Goal: Task Accomplishment & Management: Manage account settings

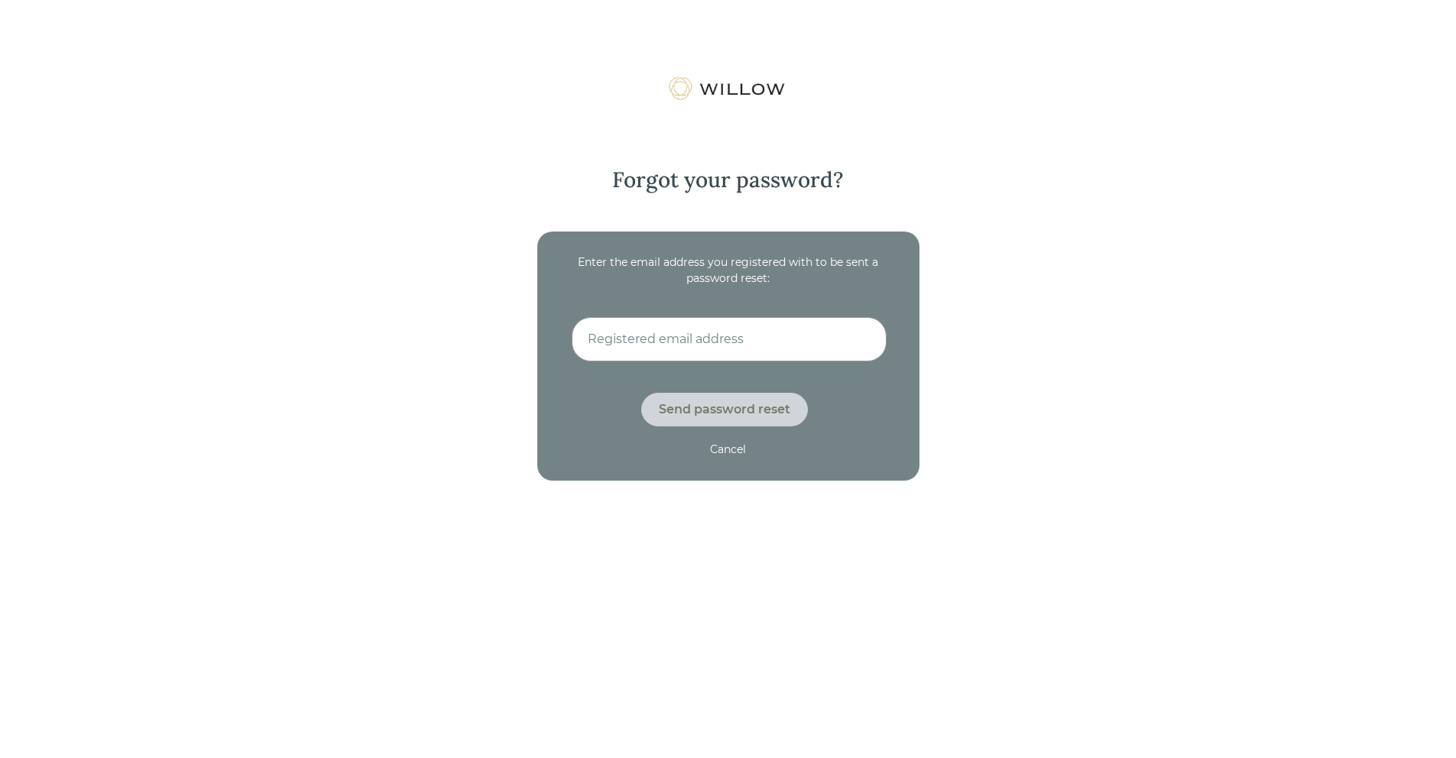
click at [729, 454] on div "Cancel" at bounding box center [728, 450] width 36 height 16
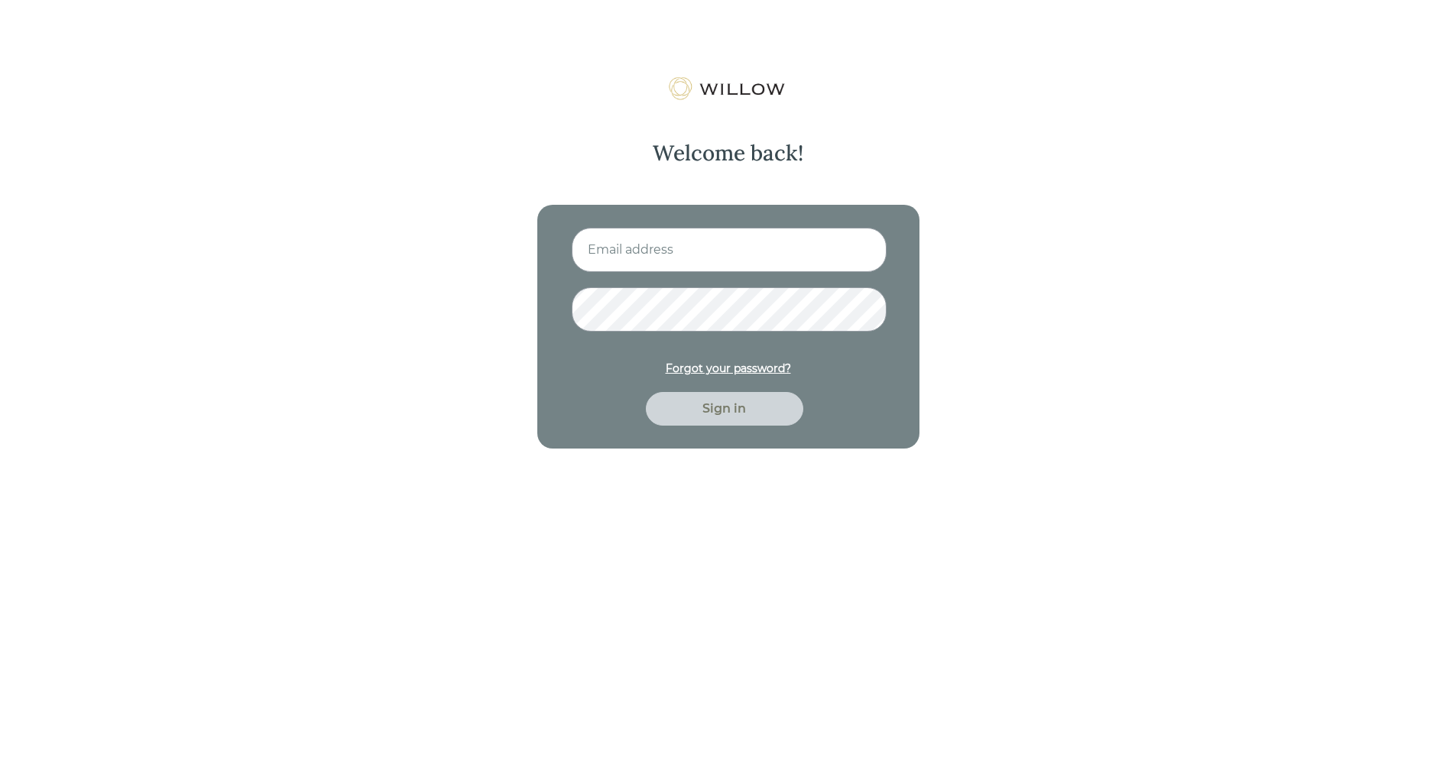
type input "[PERSON_NAME][EMAIL_ADDRESS][DOMAIN_NAME]"
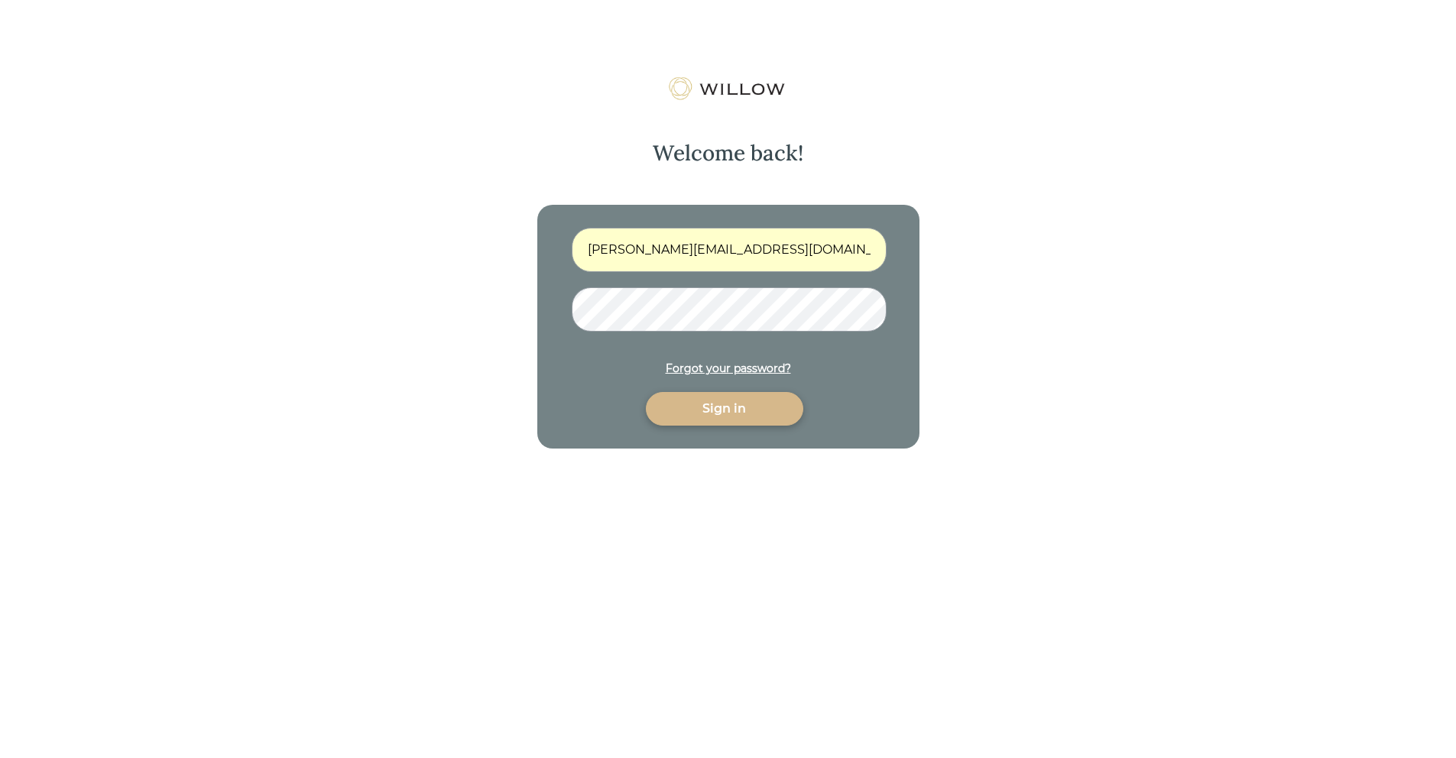
click at [748, 412] on div "Sign in" at bounding box center [725, 409] width 122 height 18
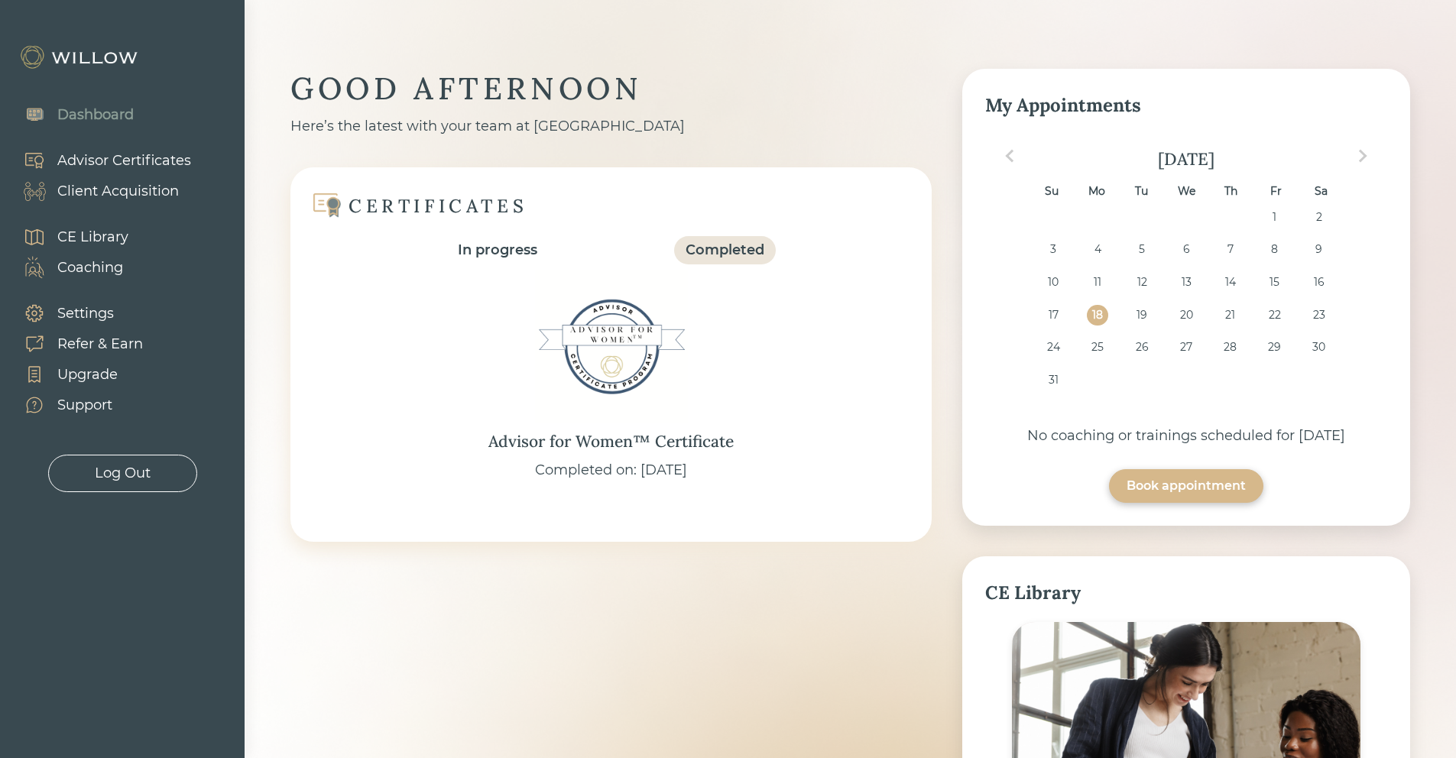
click at [141, 188] on div "Client Acquisition" at bounding box center [118, 191] width 122 height 21
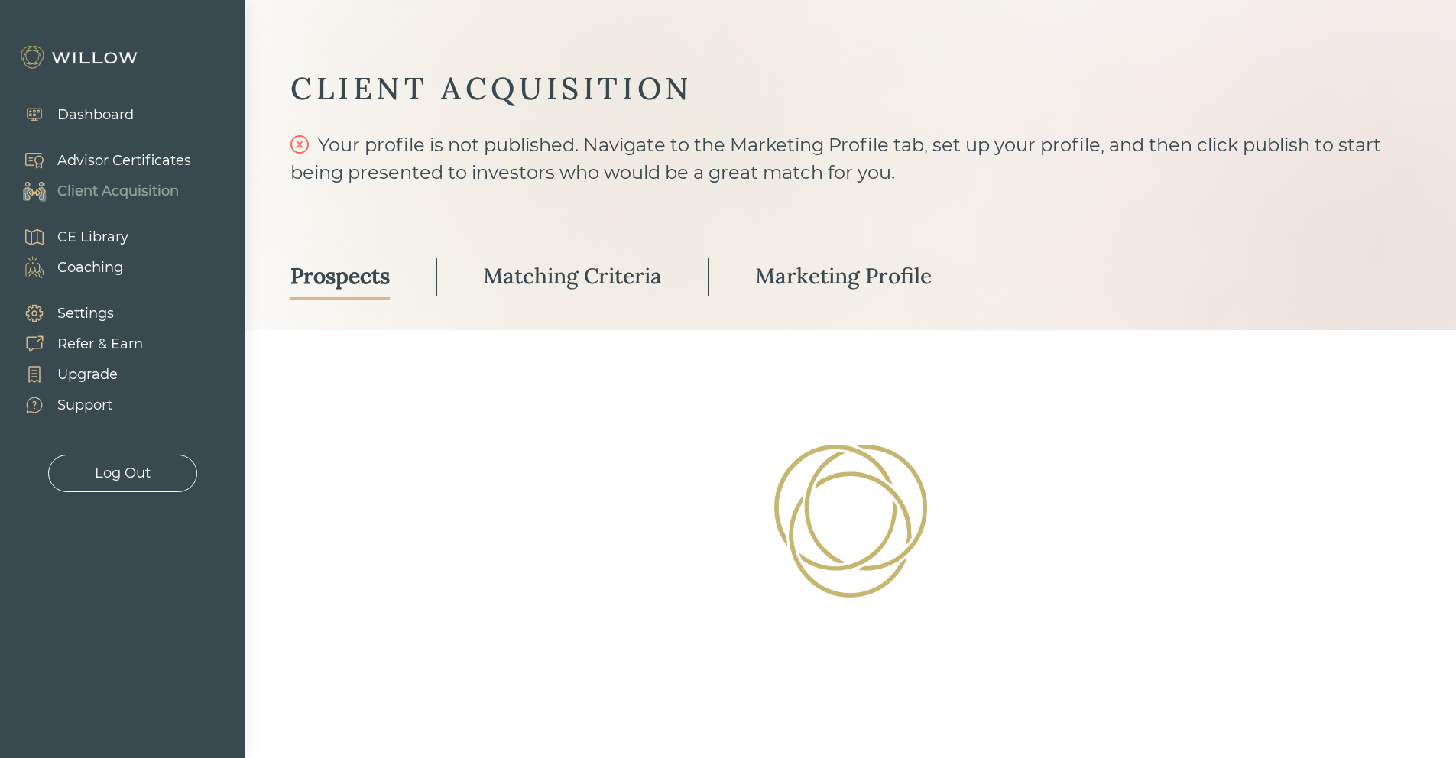
select select "3"
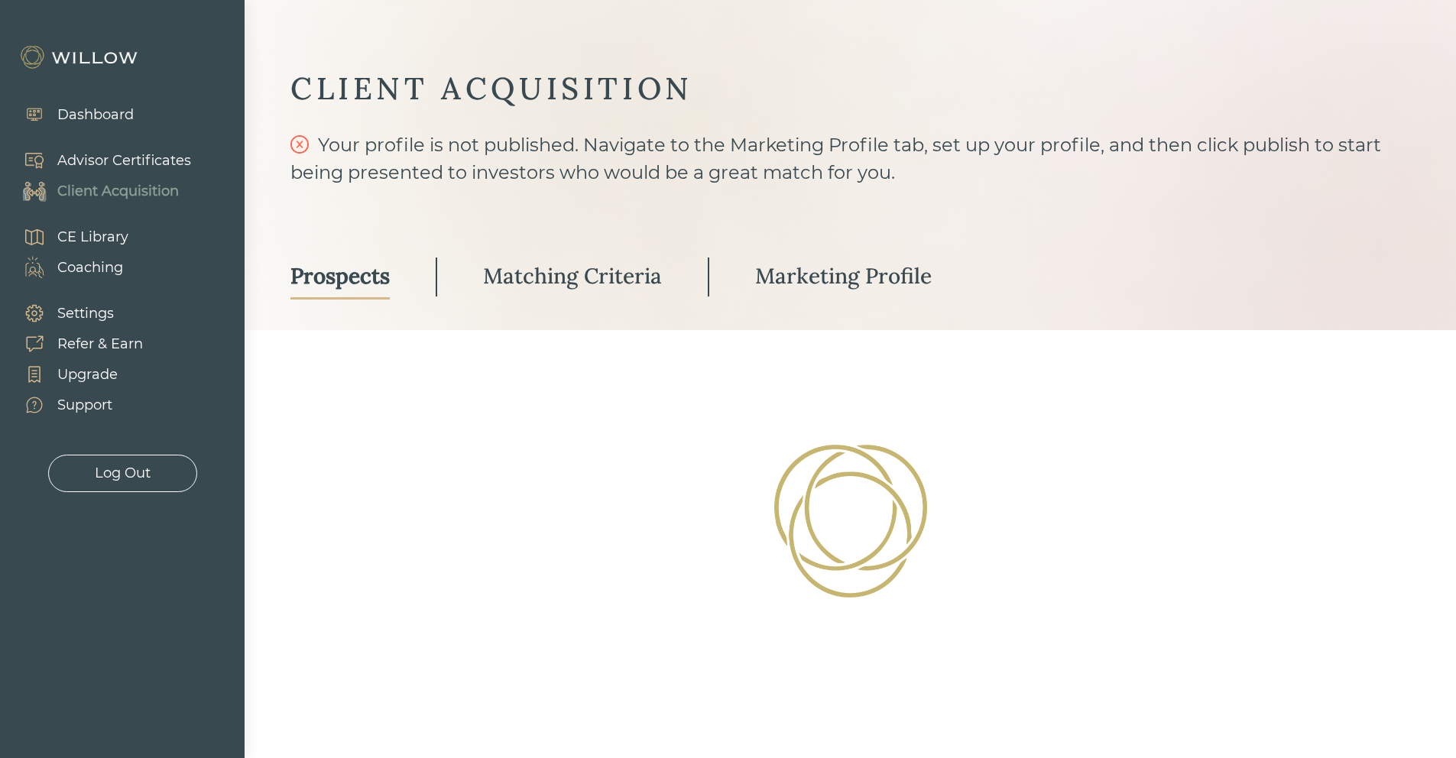
select select "3"
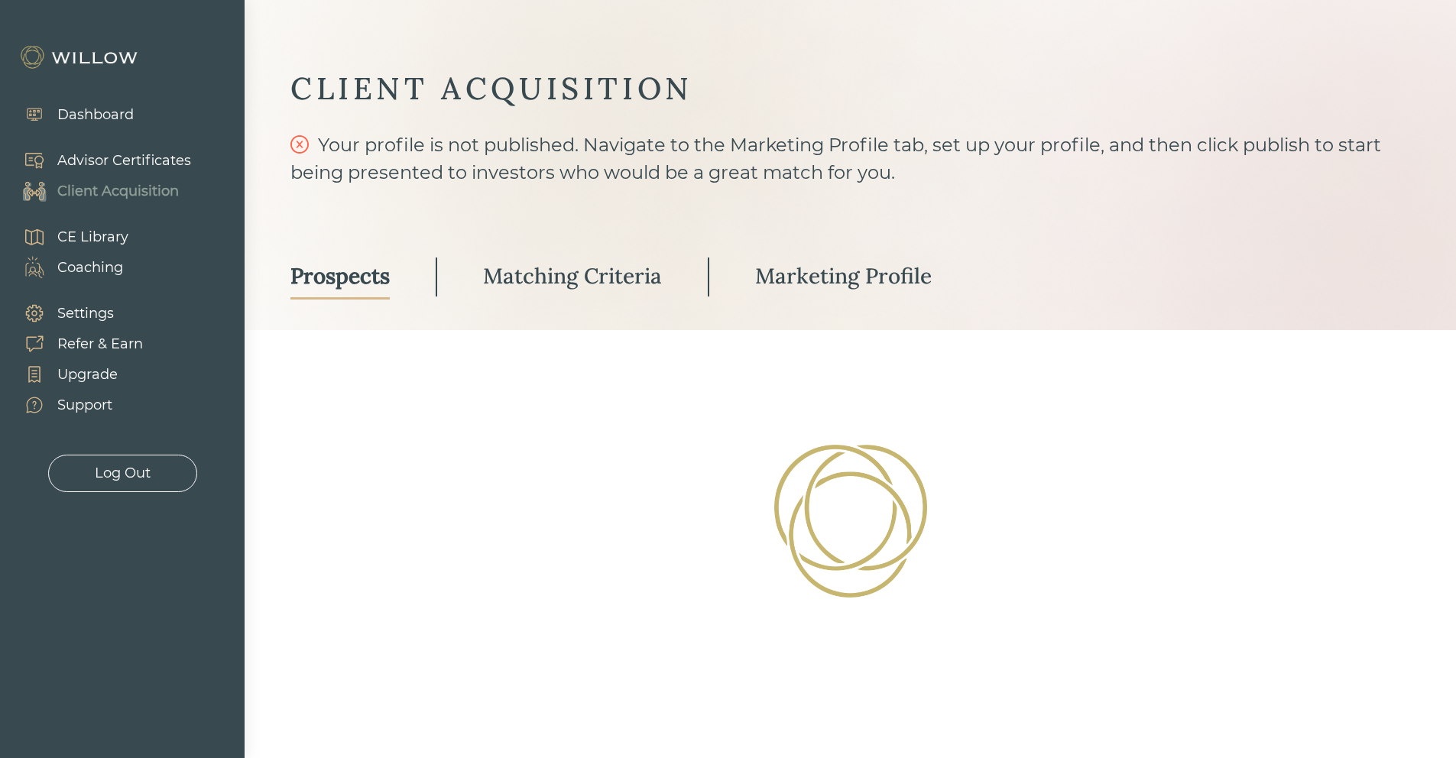
select select "3"
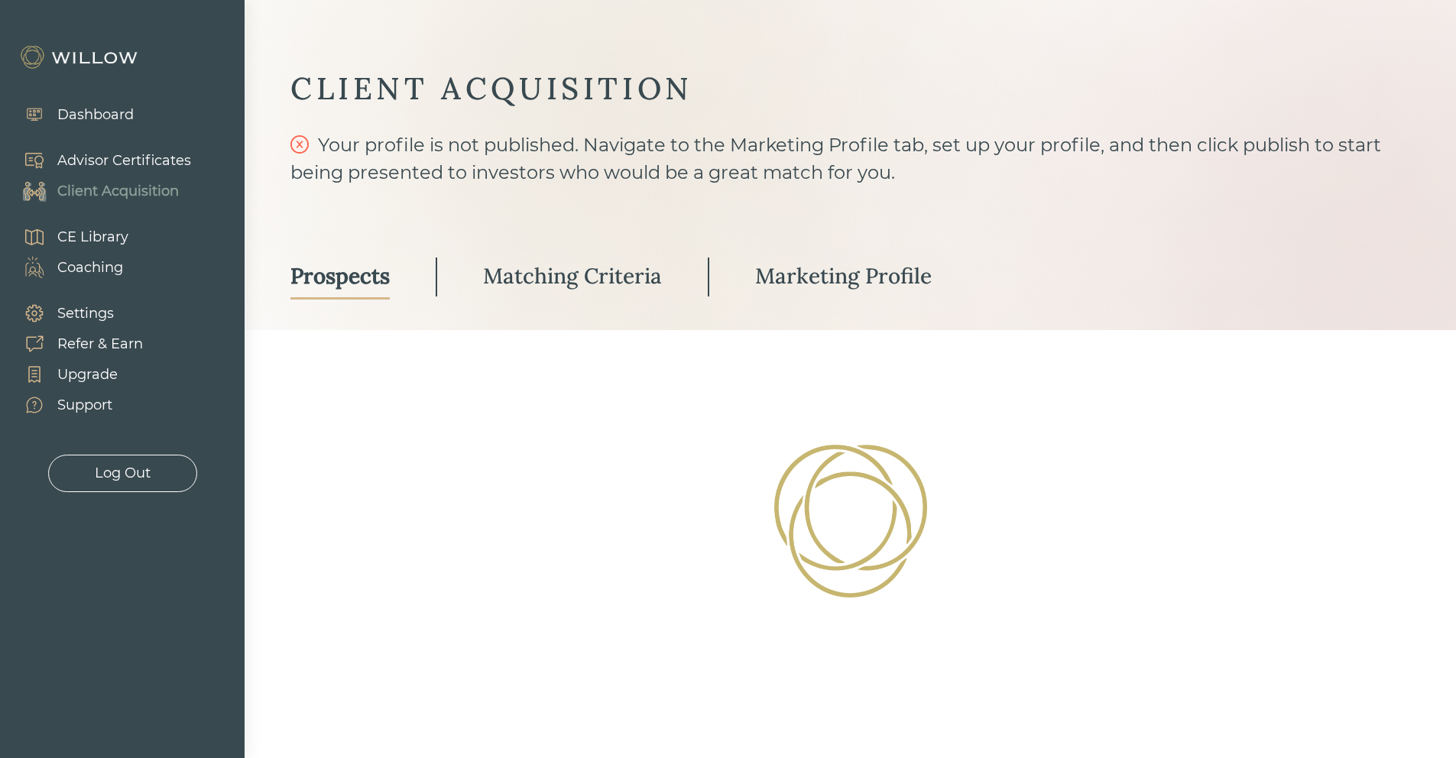
select select "3"
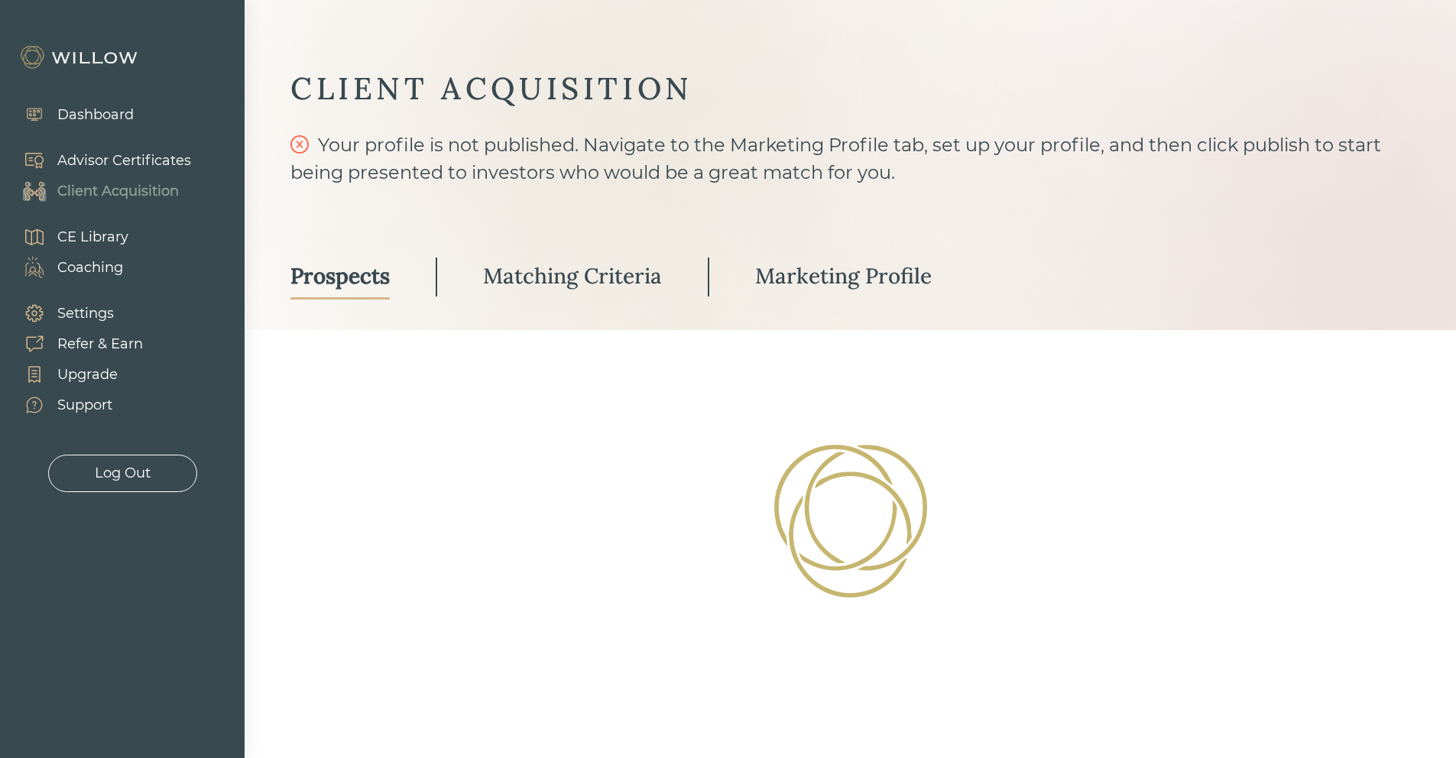
select select "3"
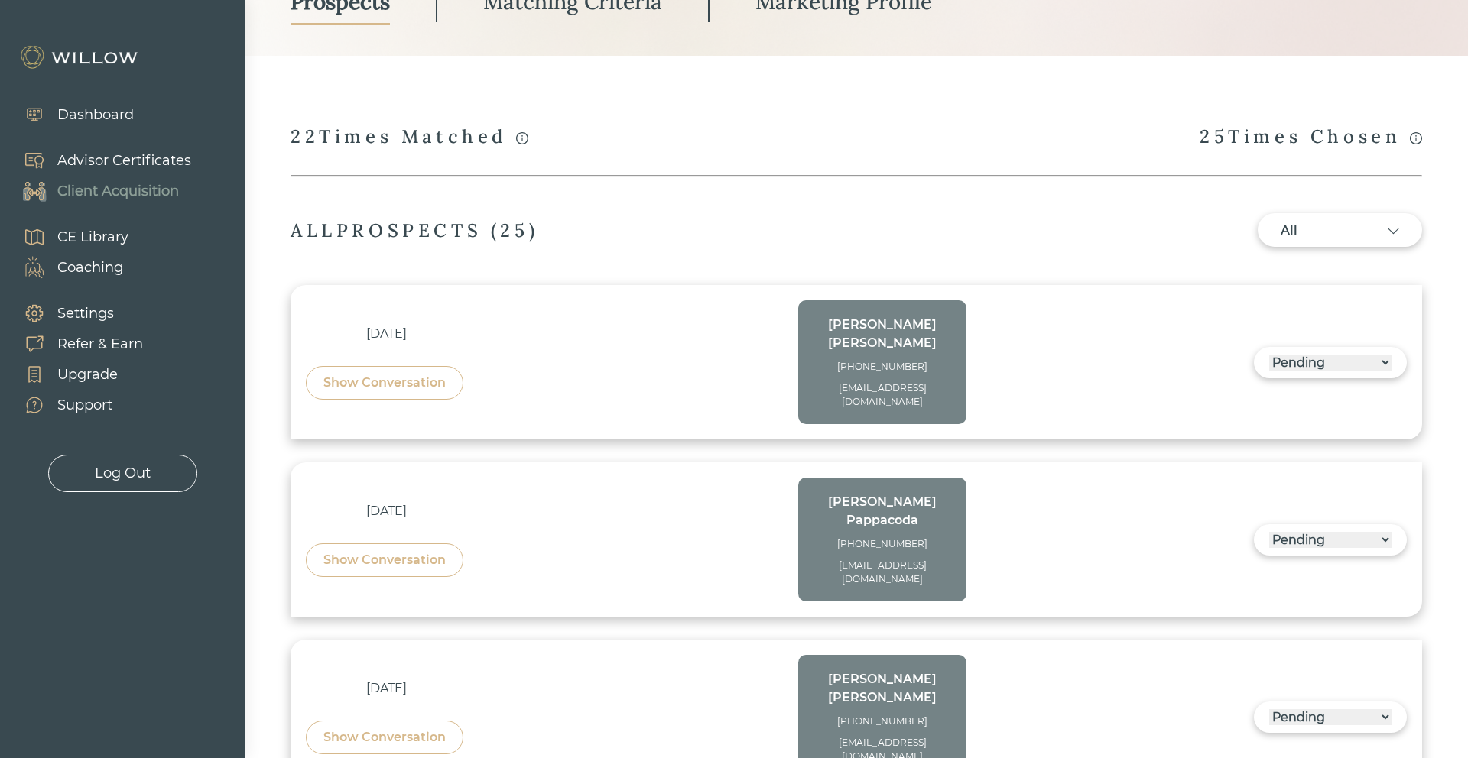
scroll to position [313, 0]
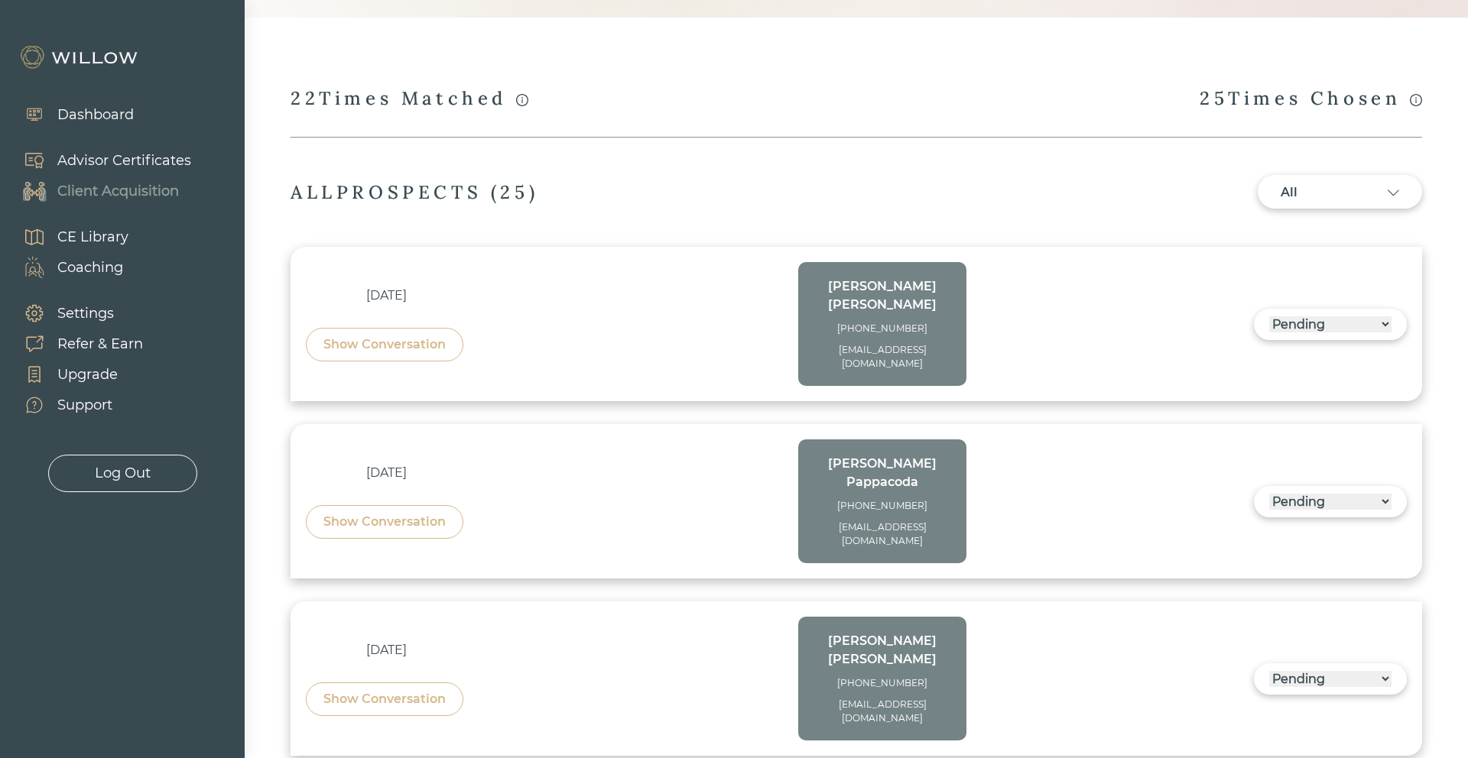
click at [1328, 317] on select "------ Not ready to move forward No response received Pending Matched Not a Fit" at bounding box center [1330, 325] width 122 height 16
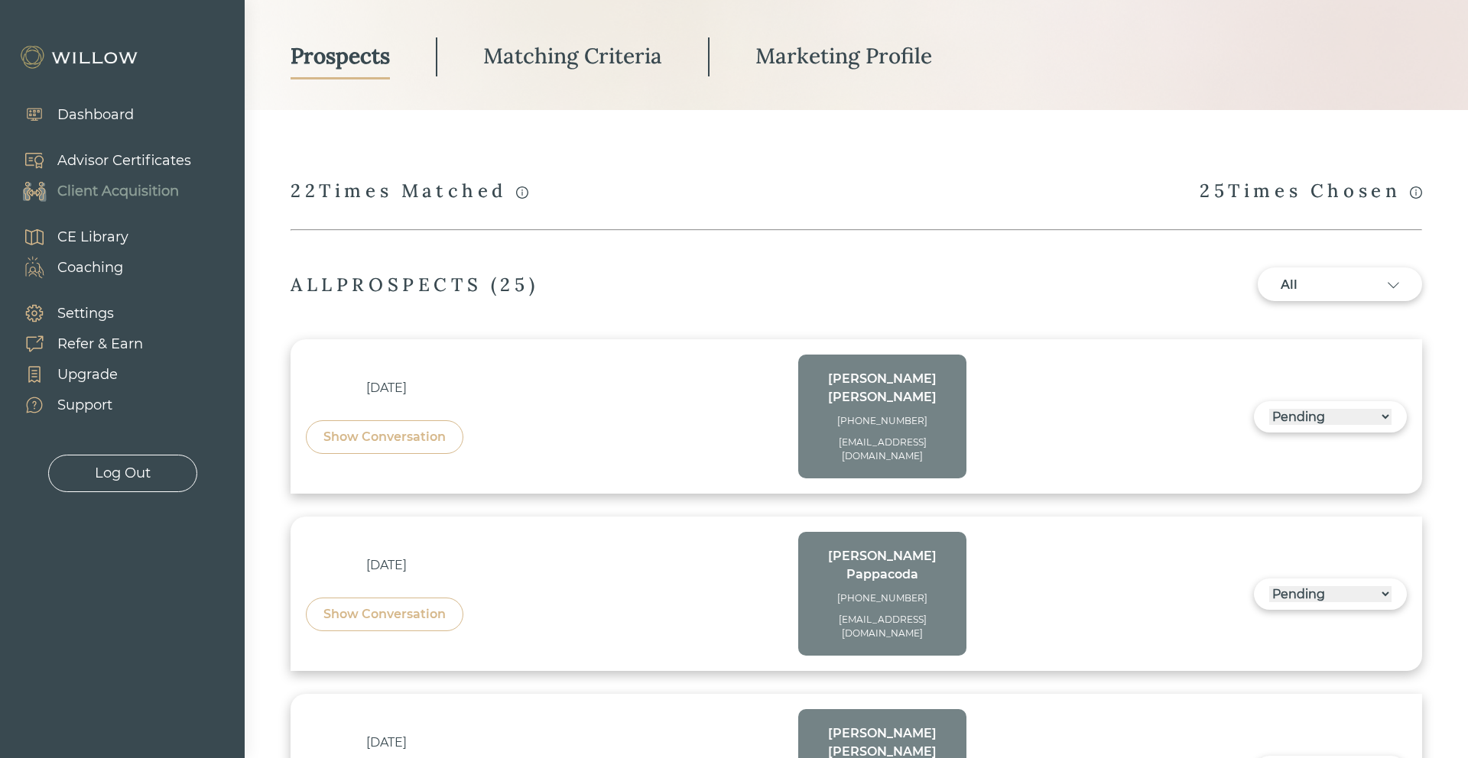
scroll to position [218, 0]
